Goal: Check status: Check status

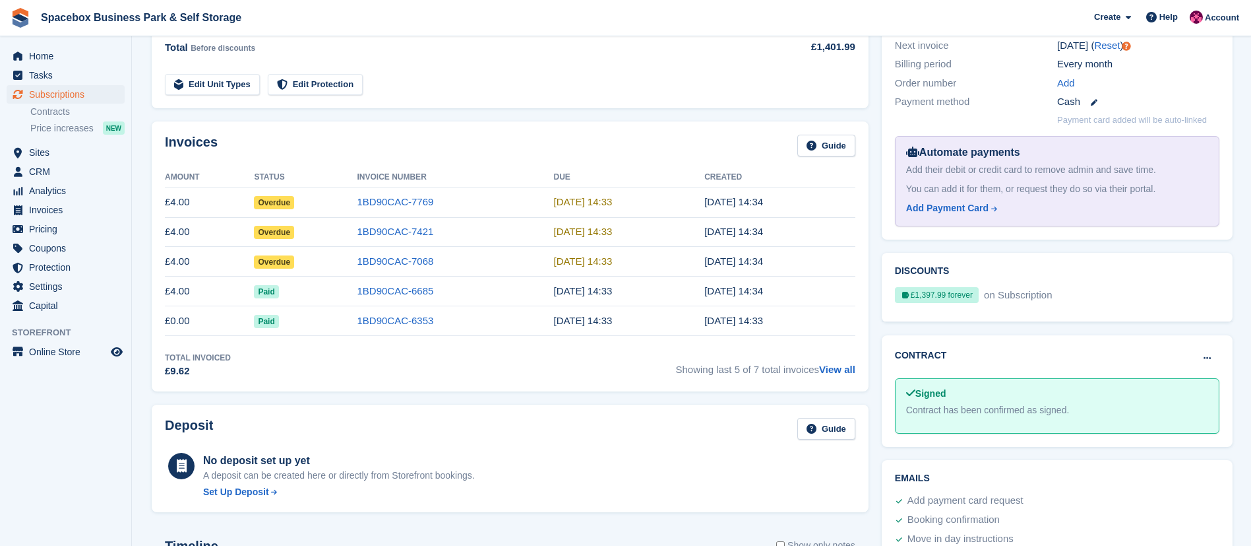
scroll to position [362, 0]
drag, startPoint x: 164, startPoint y: 146, endPoint x: 215, endPoint y: 146, distance: 51.5
click at [215, 146] on div "Invoices Guide Amount Status Invoice Number Due Created £4.00 Overdue 1BD90CAC-…" at bounding box center [510, 256] width 717 height 270
click at [215, 146] on div "Invoices Guide" at bounding box center [510, 149] width 691 height 30
drag, startPoint x: 215, startPoint y: 146, endPoint x: 166, endPoint y: 145, distance: 49.5
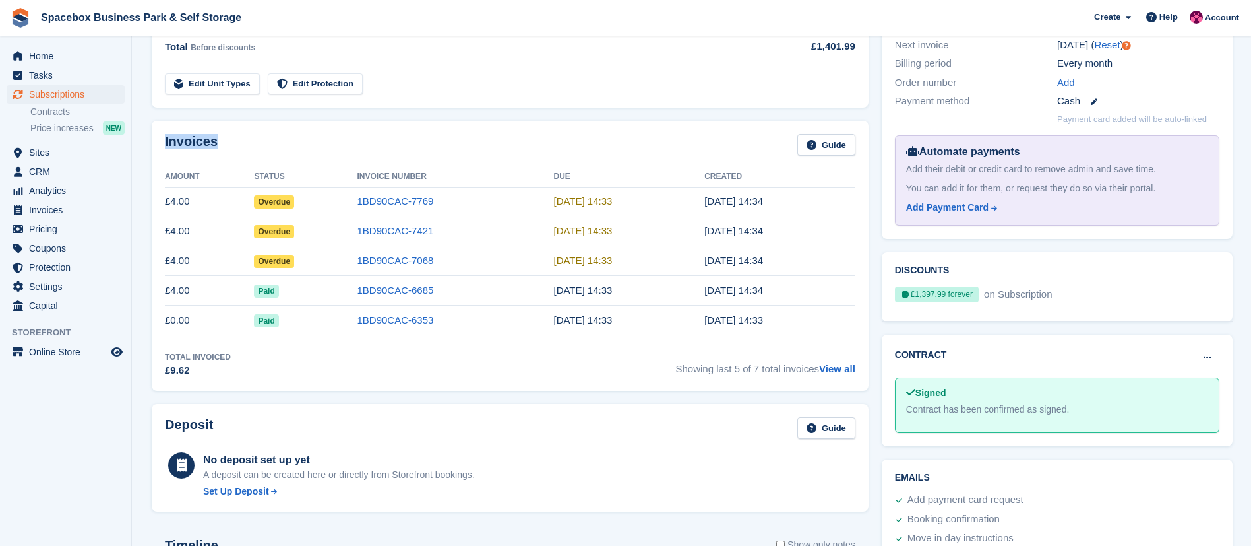
click at [166, 145] on div "Invoices Guide" at bounding box center [510, 149] width 691 height 30
click at [229, 139] on div "Invoices Guide" at bounding box center [510, 149] width 691 height 30
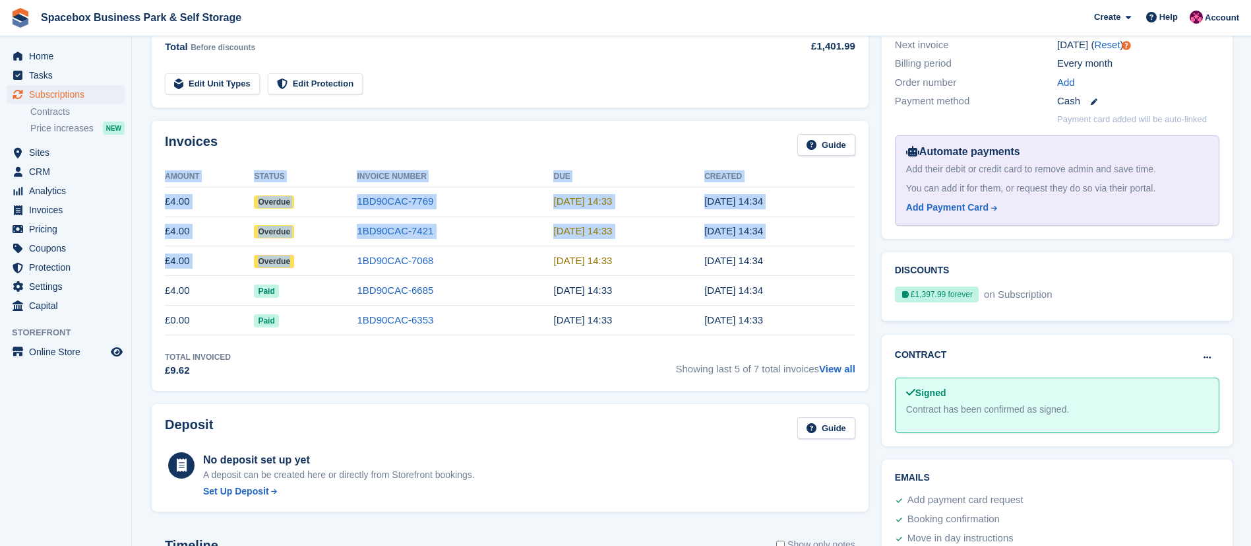
drag, startPoint x: 301, startPoint y: 265, endPoint x: 157, endPoint y: 192, distance: 161.4
click at [157, 192] on div "Invoices Guide Amount Status Invoice Number Due Created £4.00 Overdue 1BD90CAC-…" at bounding box center [510, 256] width 717 height 270
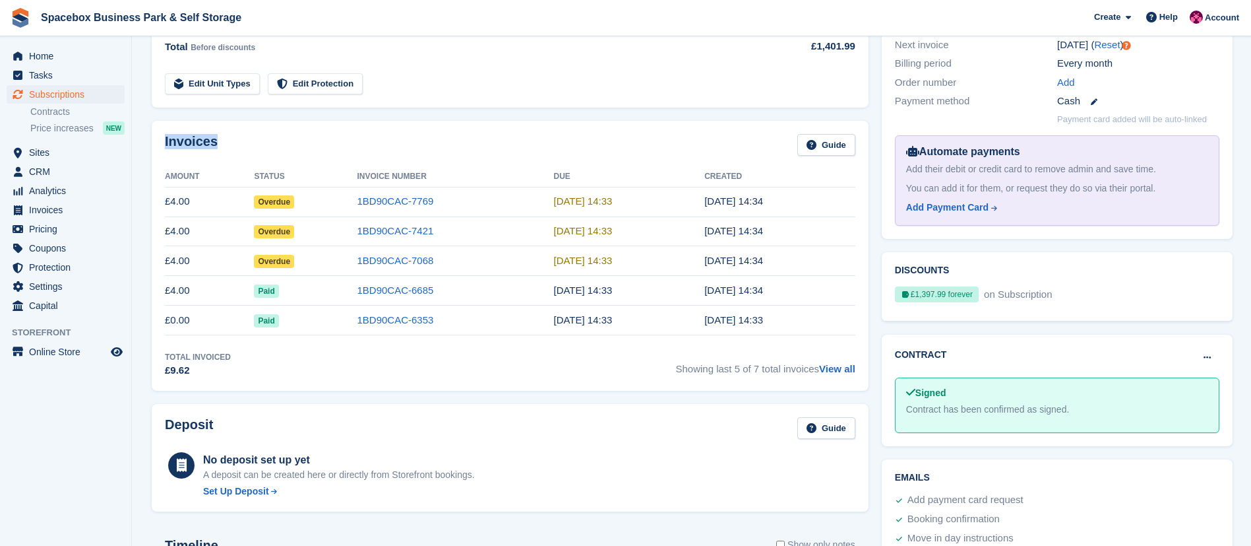
drag, startPoint x: 164, startPoint y: 148, endPoint x: 244, endPoint y: 141, distance: 80.1
click at [244, 141] on div "Invoices Guide Amount Status Invoice Number Due Created £4.00 Overdue 1BD90CAC-…" at bounding box center [510, 256] width 717 height 270
click at [244, 141] on div "Invoices Guide" at bounding box center [510, 149] width 691 height 30
click at [395, 261] on link "1BD90CAC-7068" at bounding box center [395, 260] width 77 height 11
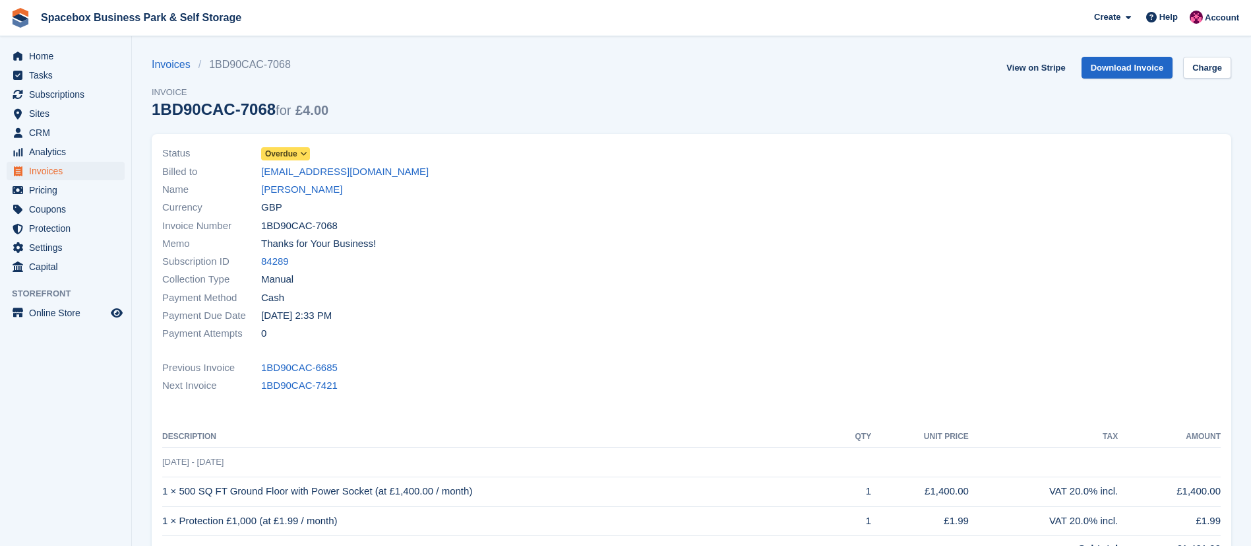
click at [306, 150] on icon at bounding box center [303, 154] width 7 height 8
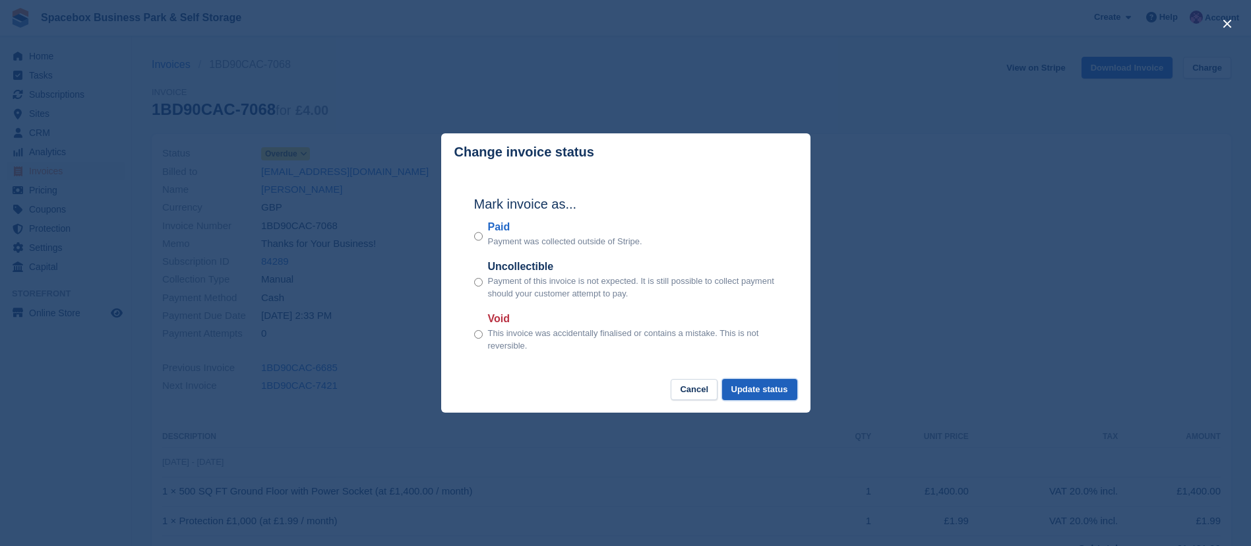
click at [738, 384] on button "Update status" at bounding box center [759, 390] width 75 height 22
